Goal: Task Accomplishment & Management: Use online tool/utility

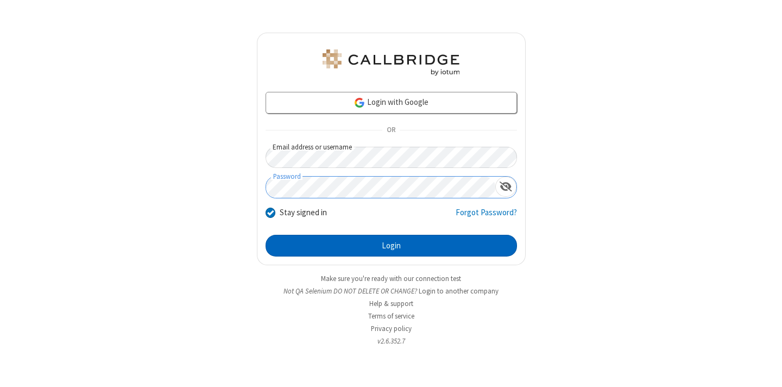
click at [391, 245] on button "Login" at bounding box center [391, 246] width 251 height 22
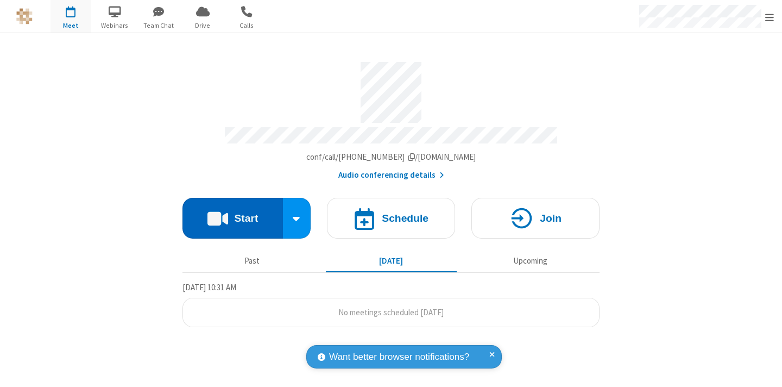
click at [232, 213] on button "Start" at bounding box center [232, 218] width 100 height 41
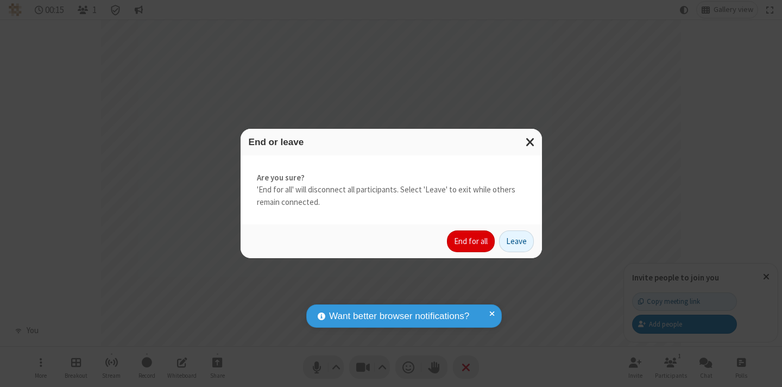
click at [471, 241] on button "End for all" at bounding box center [471, 241] width 48 height 22
